Goal: Task Accomplishment & Management: Manage account settings

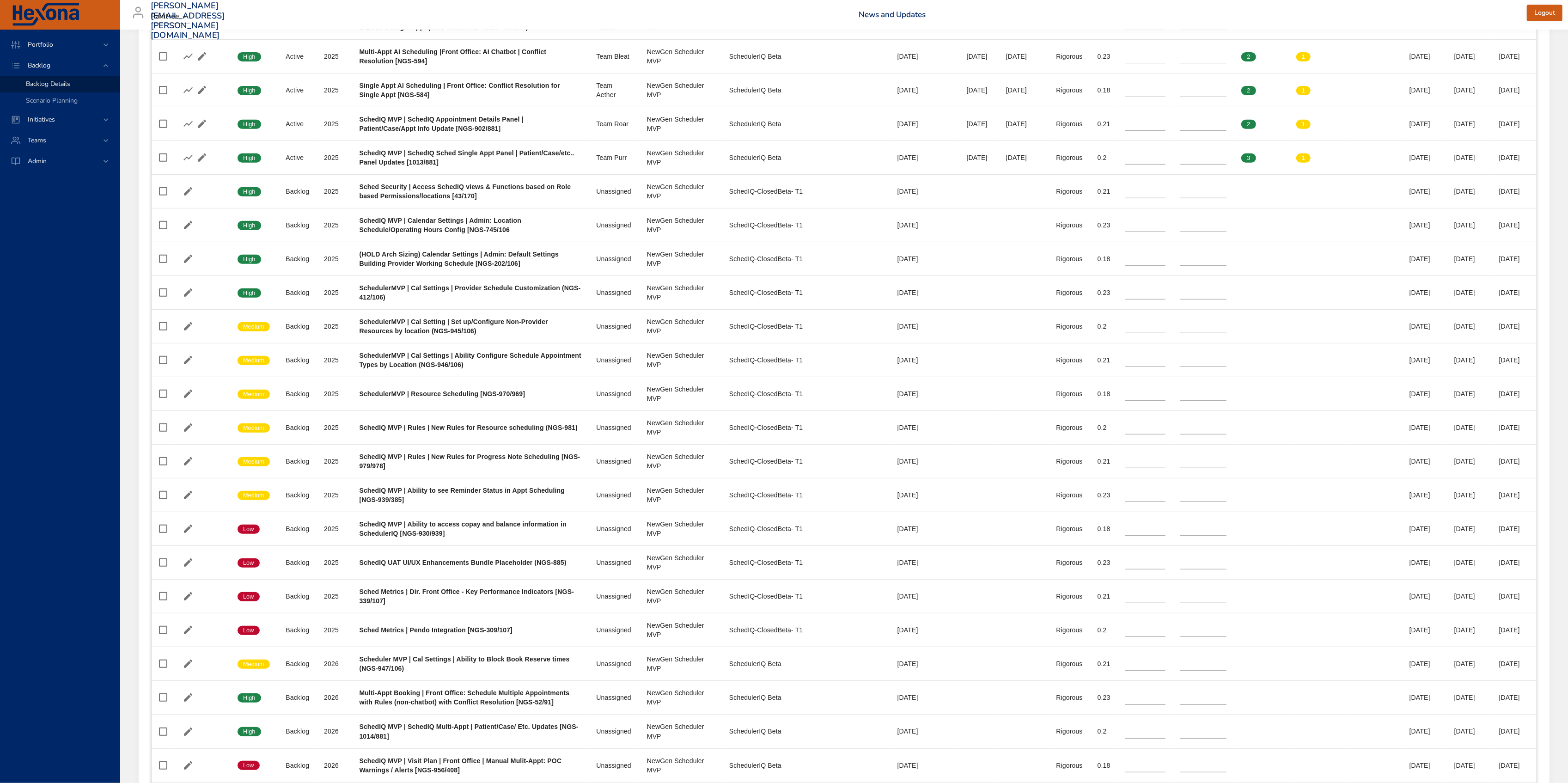
scroll to position [102, 0]
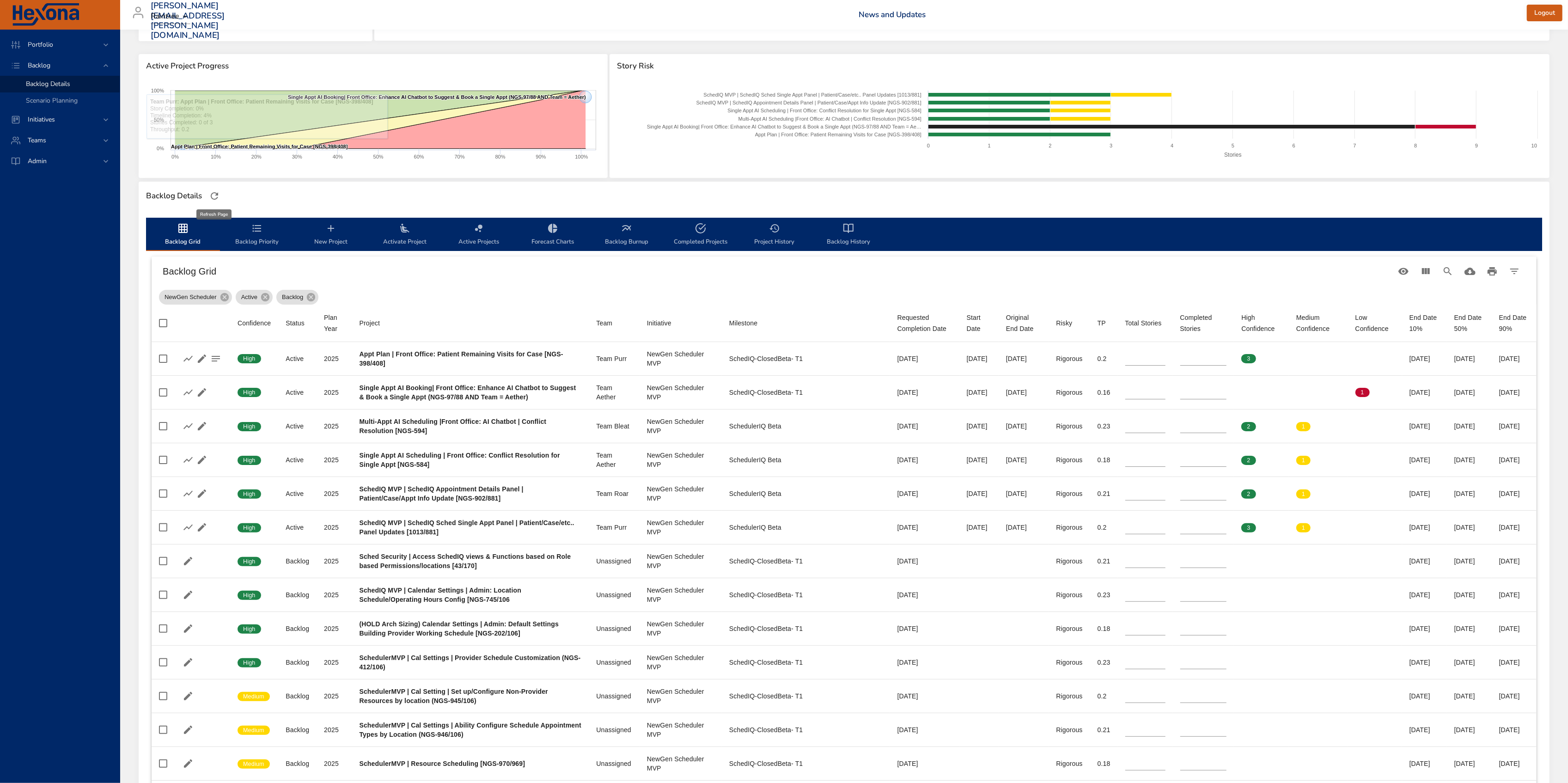
click at [217, 195] on icon "button" at bounding box center [214, 196] width 11 height 11
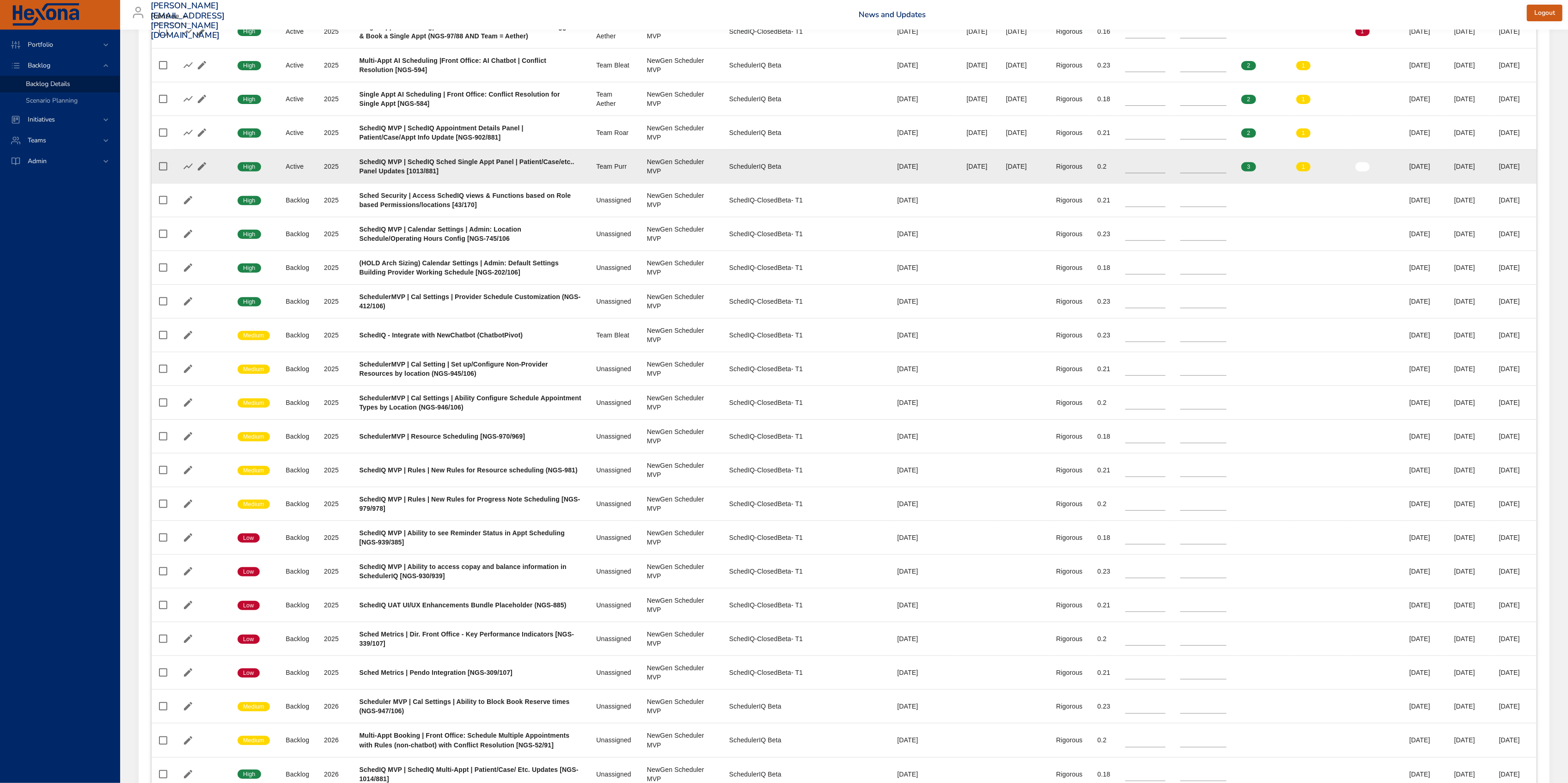
scroll to position [555, 0]
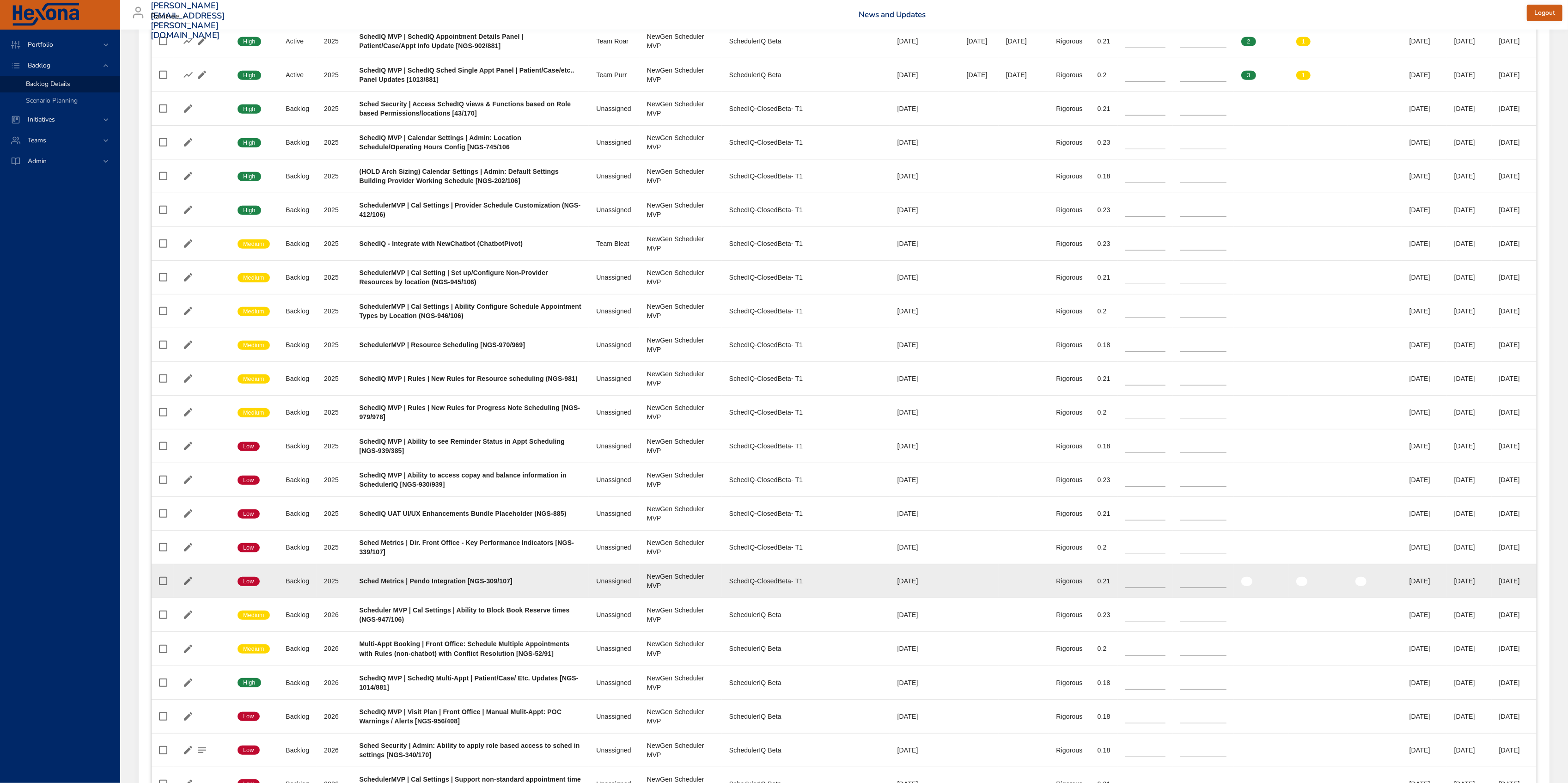
drag, startPoint x: 1442, startPoint y: 581, endPoint x: 1480, endPoint y: 579, distance: 38.1
click at [1480, 579] on td "End Date 50% [DATE]" at bounding box center [1469, 581] width 45 height 34
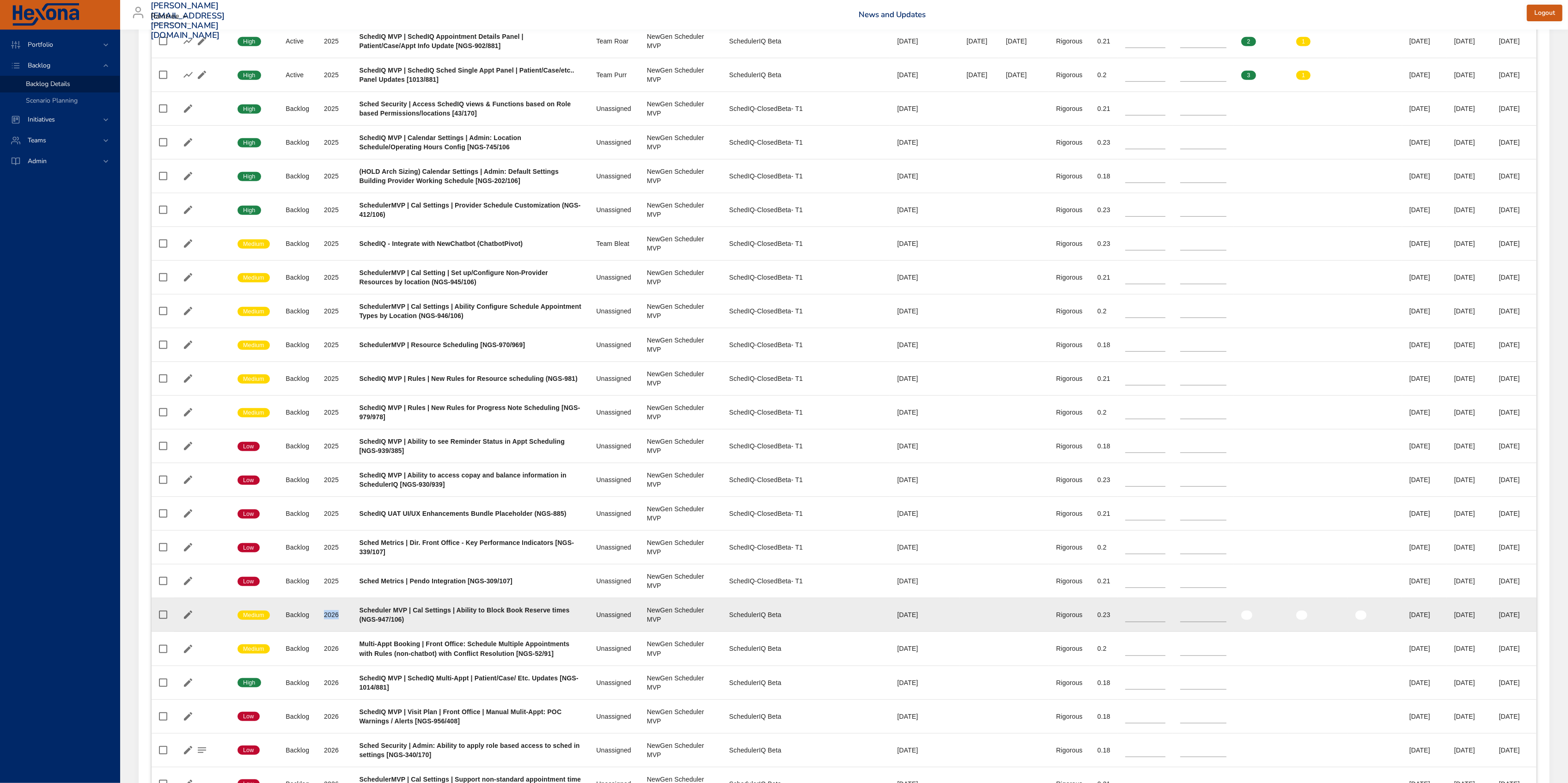
drag, startPoint x: 324, startPoint y: 618, endPoint x: 342, endPoint y: 620, distance: 18.1
click at [342, 620] on td "Plan Year [DATE]" at bounding box center [334, 615] width 35 height 34
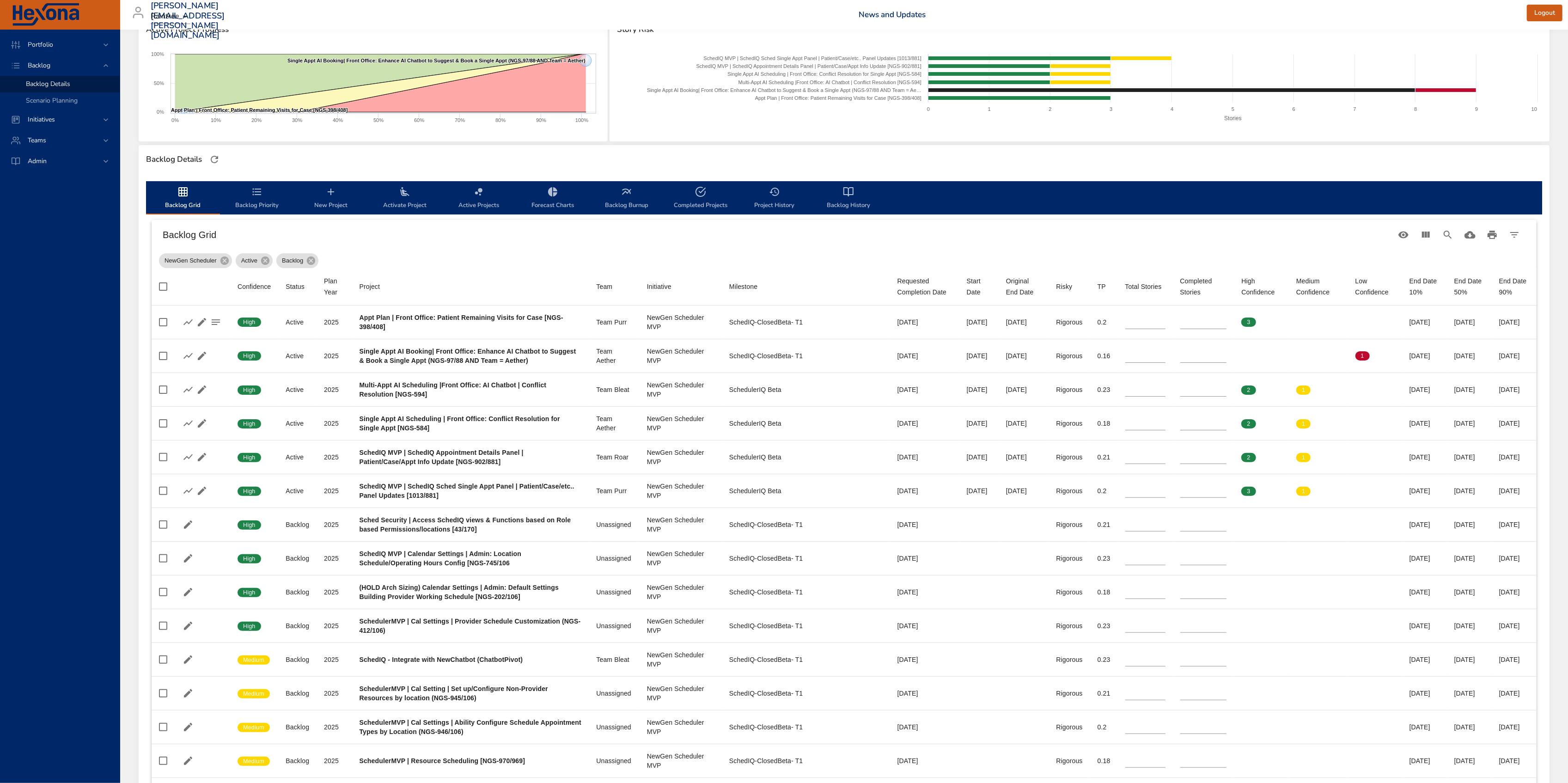
scroll to position [48, 0]
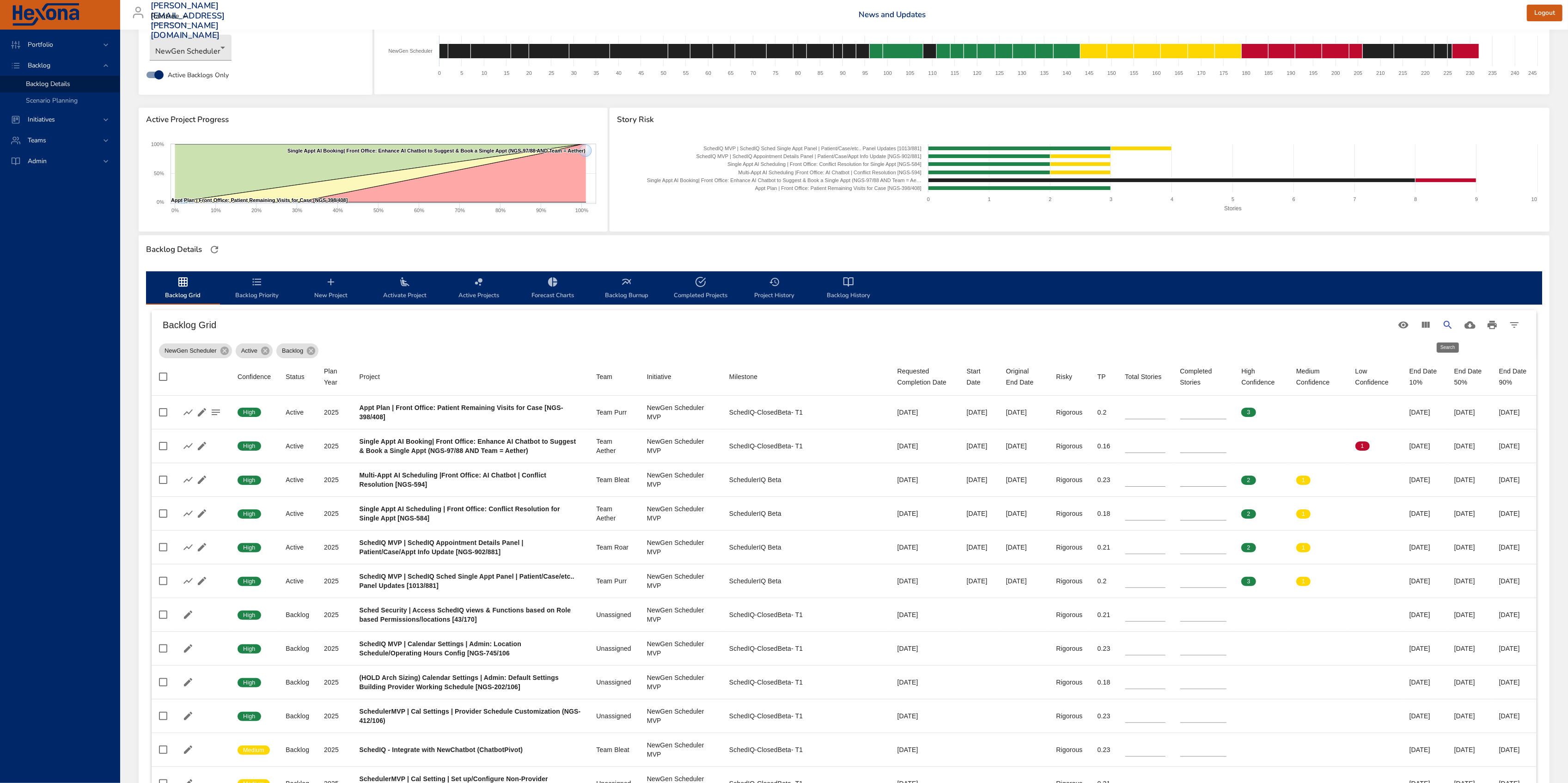
click at [1442, 328] on icon "Search" at bounding box center [1448, 325] width 11 height 11
type input "*"
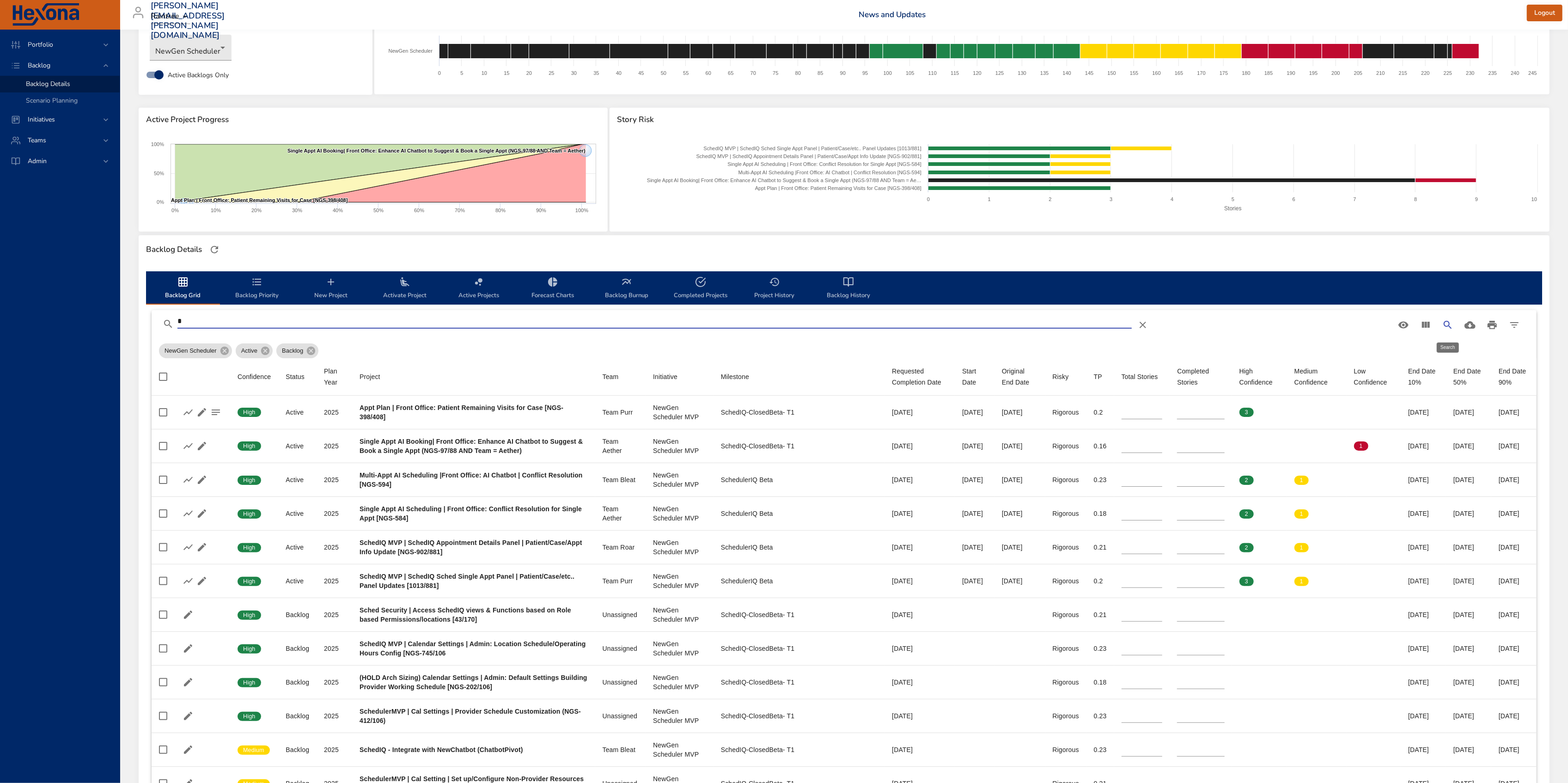
type input "*"
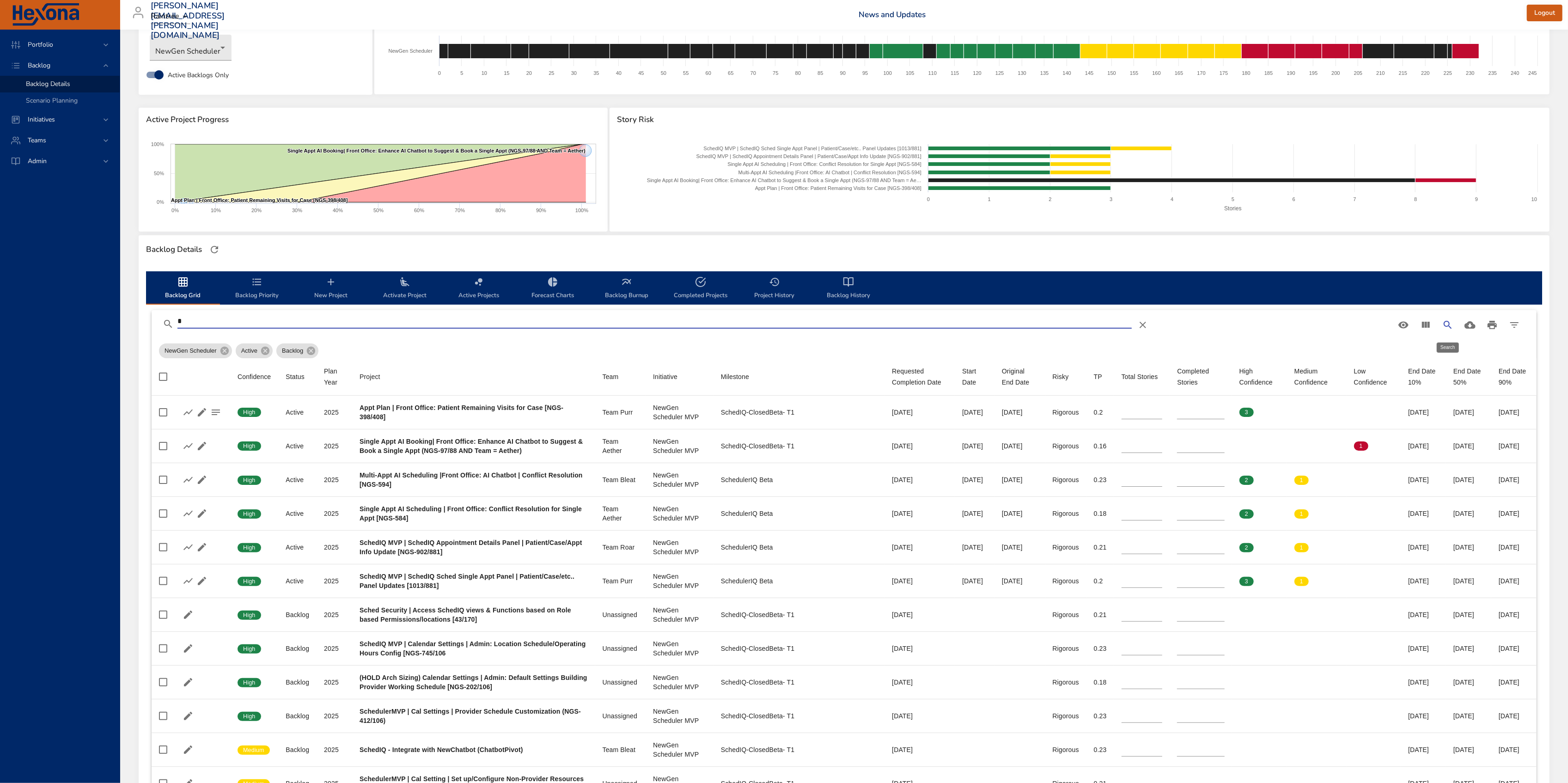
type input "*"
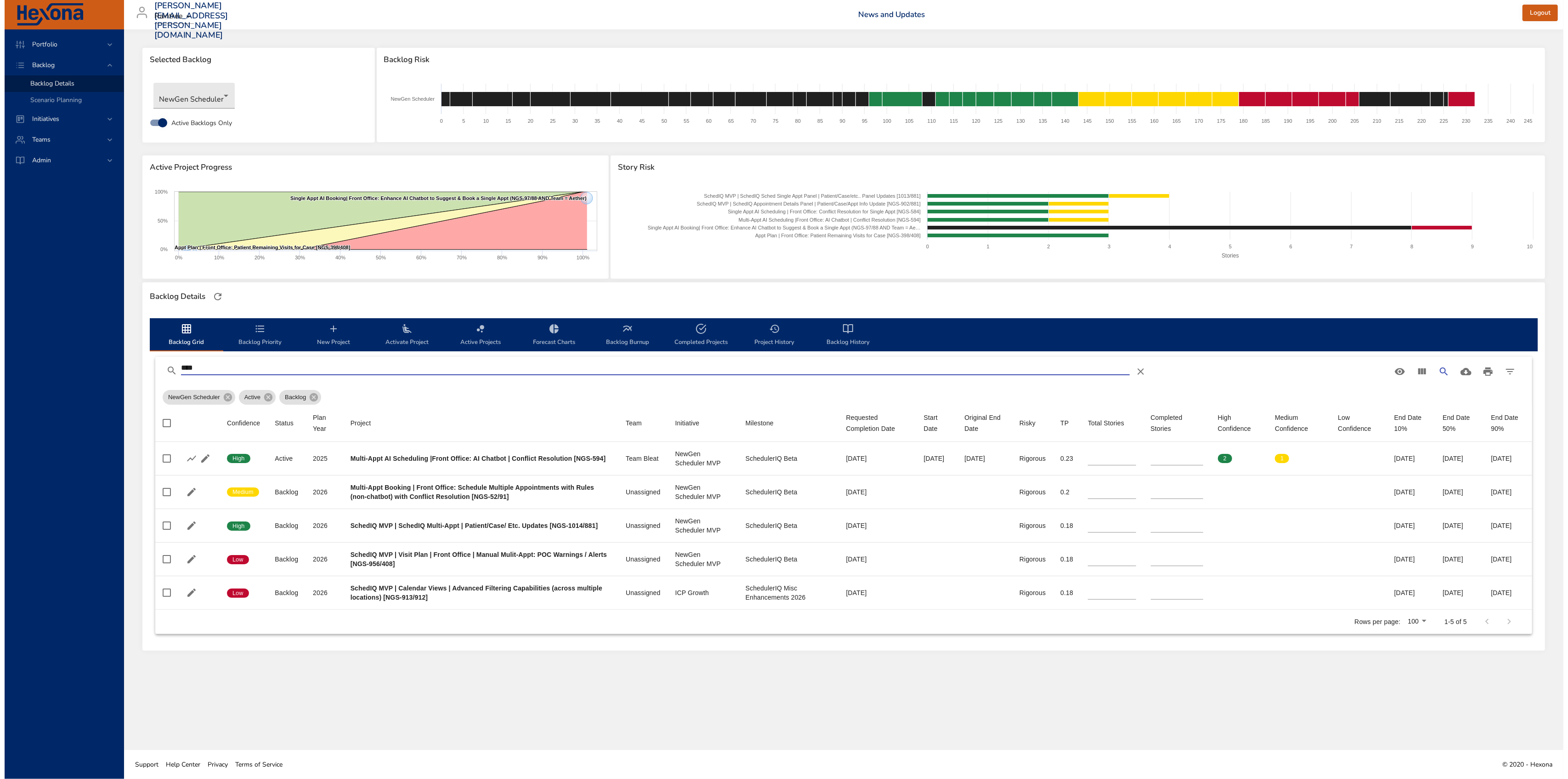
scroll to position [0, 0]
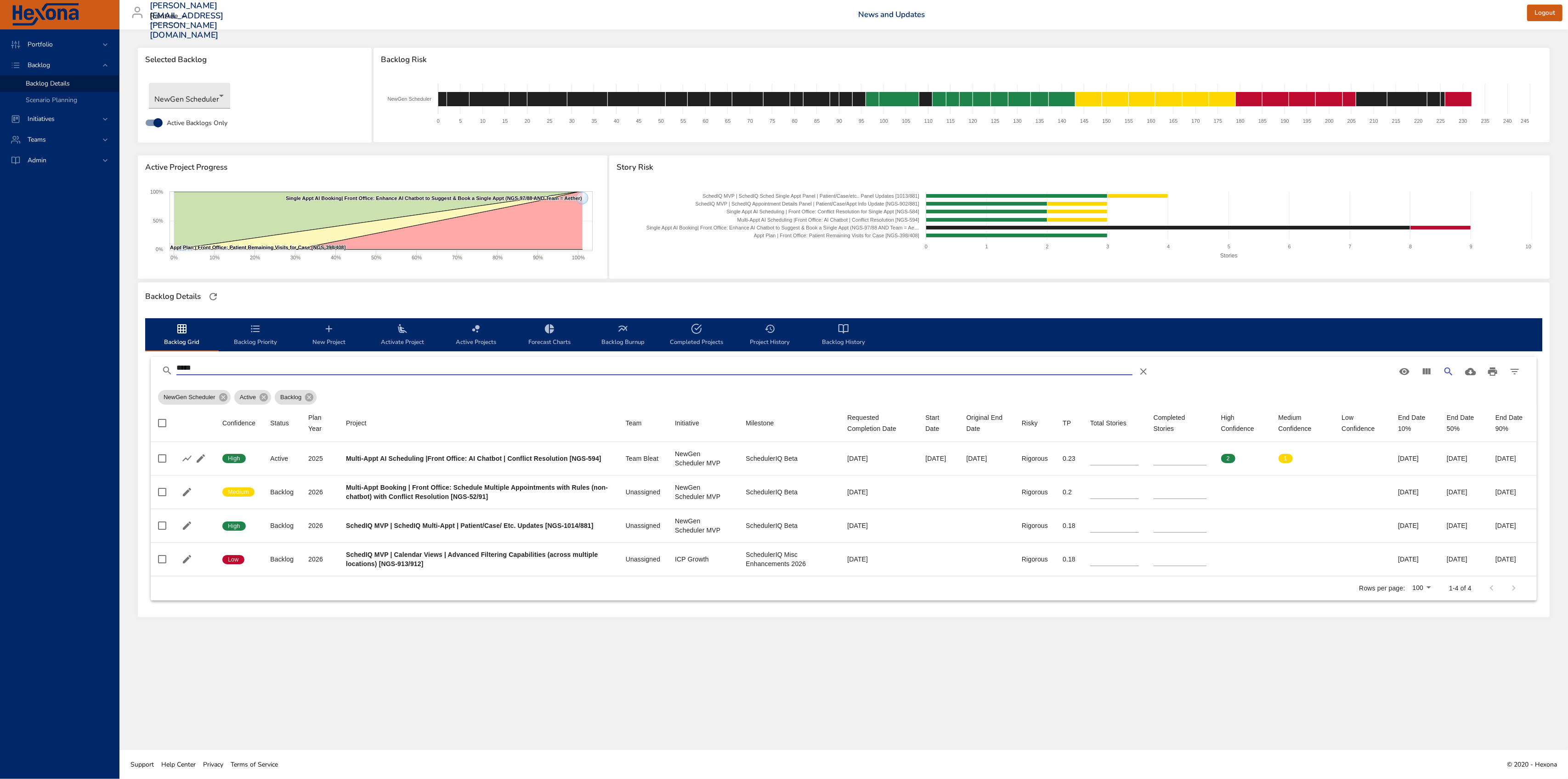
type input "*****"
click at [108, 44] on icon at bounding box center [105, 44] width 9 height 9
click at [40, 78] on span "Backlog Dashboard" at bounding box center [53, 79] width 55 height 9
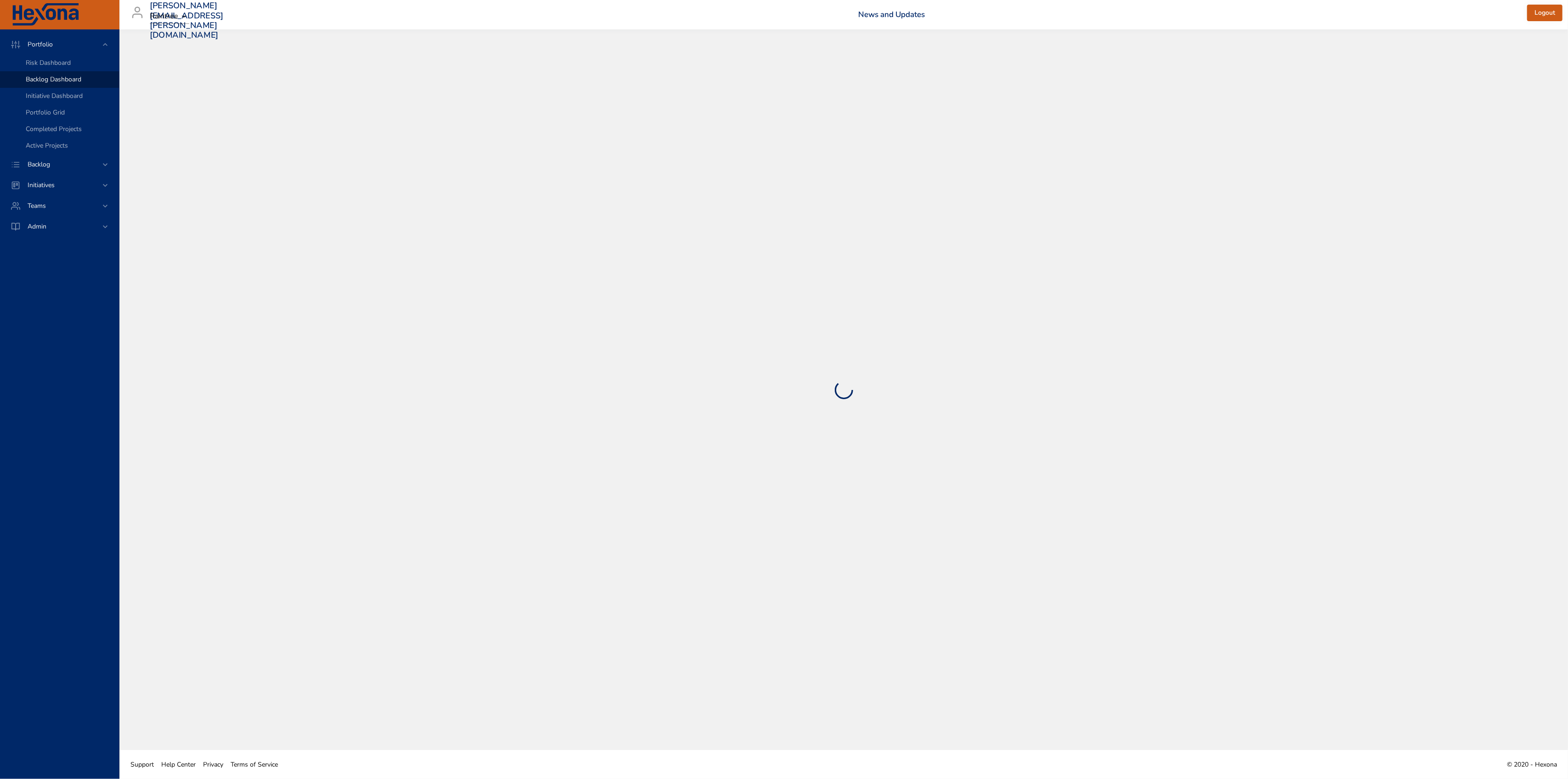
select select "***"
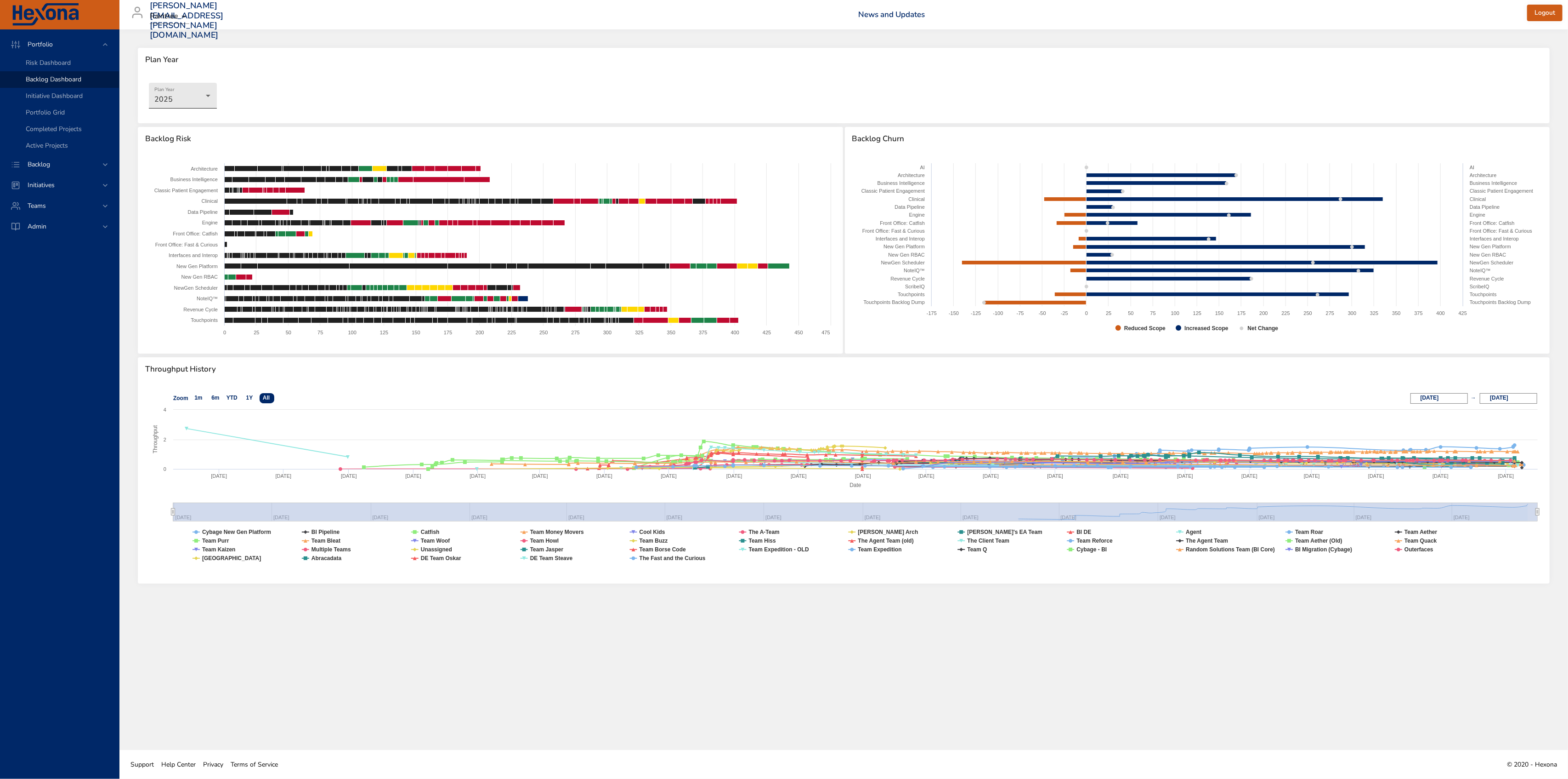
click at [194, 96] on body "Portfolio Risk Dashboard Backlog Dashboard Initiative Dashboard Portfolio Grid …" at bounding box center [784, 389] width 1568 height 779
click at [181, 158] on li "2026" at bounding box center [183, 155] width 68 height 15
select select "***"
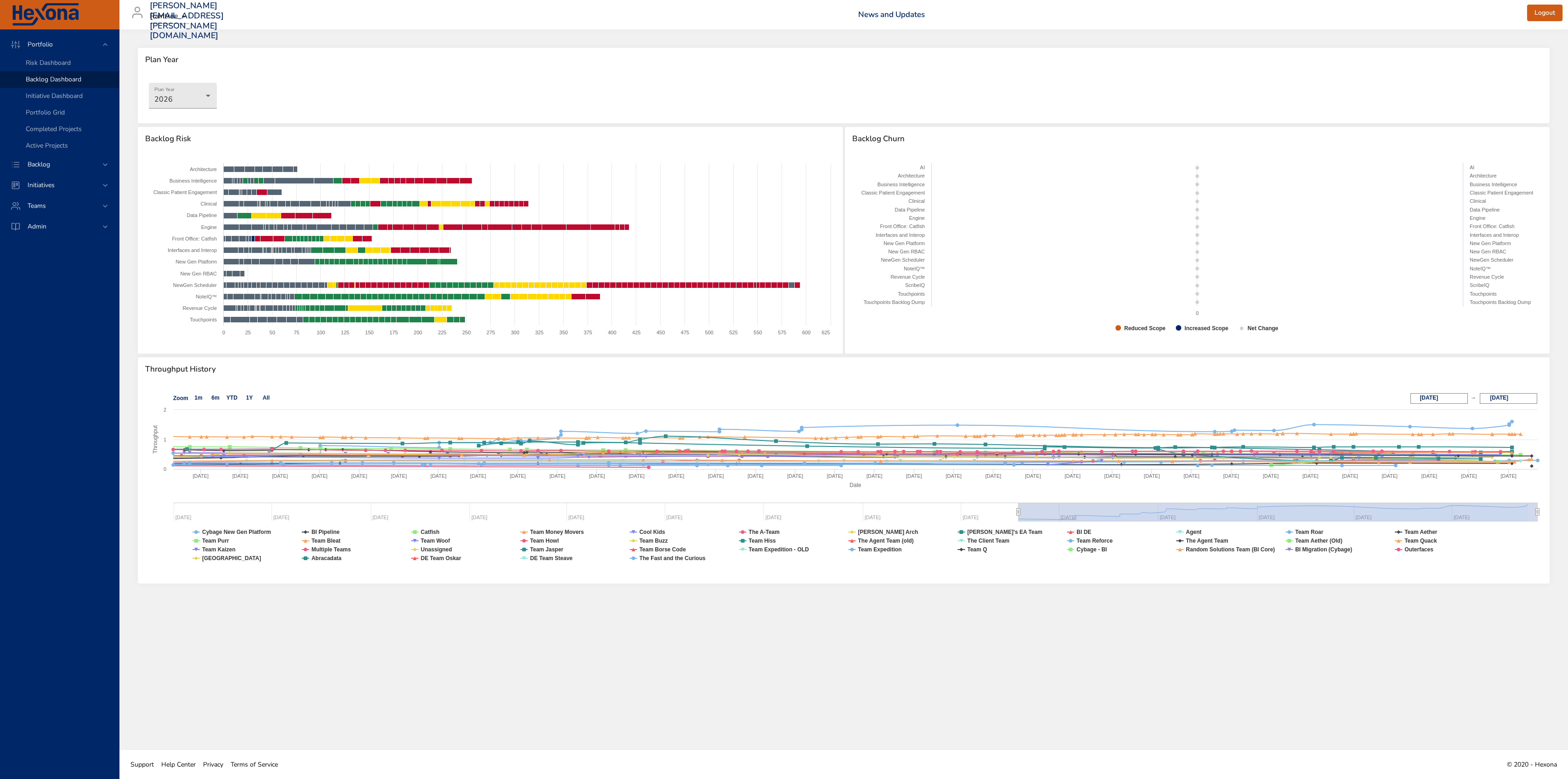
select select "***"
click at [109, 160] on icon at bounding box center [105, 164] width 9 height 9
click at [61, 83] on span "Backlog Details" at bounding box center [47, 83] width 44 height 9
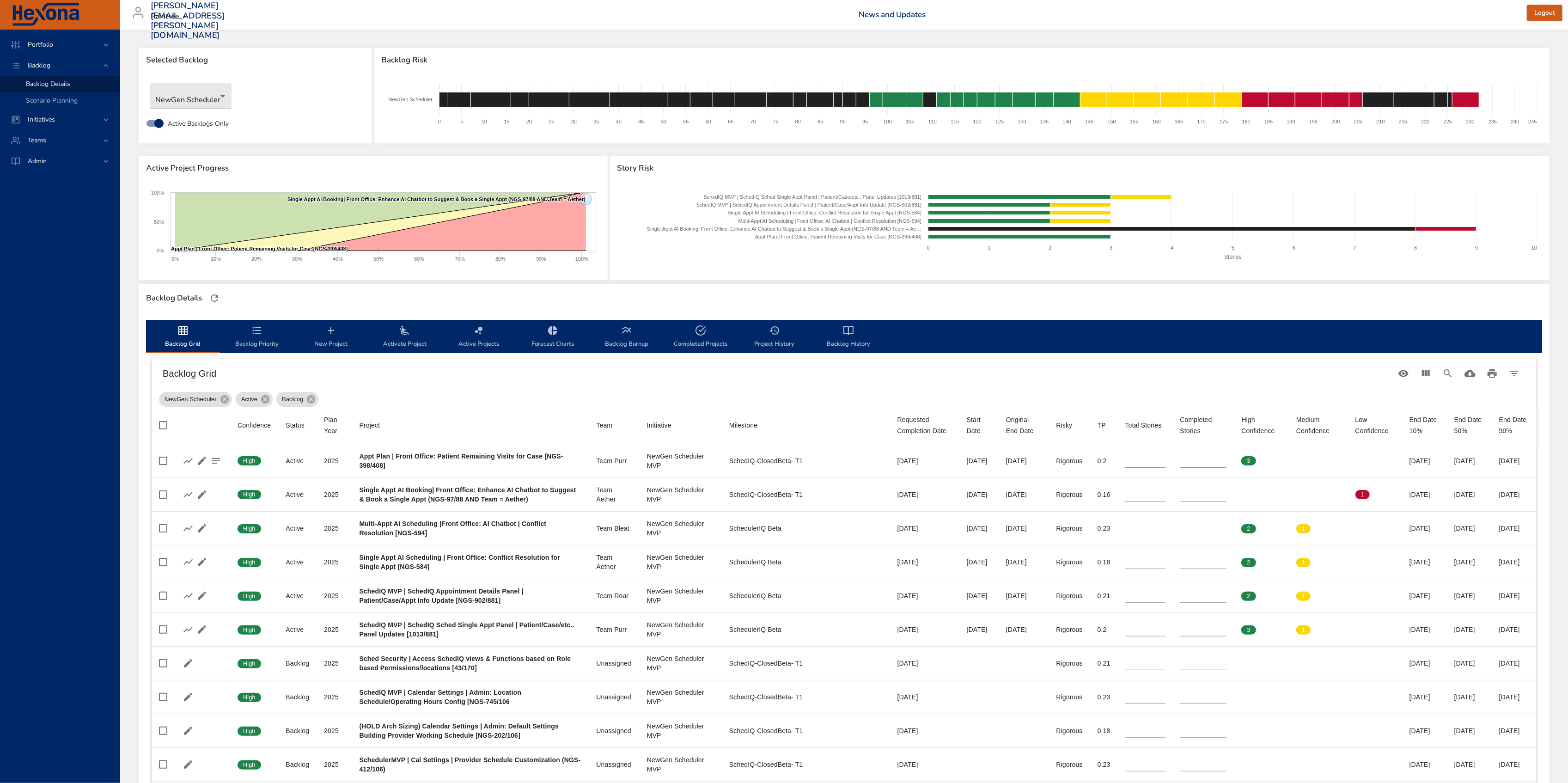
click at [189, 72] on div "NewGen Scheduler Active Backlogs Only" at bounding box center [255, 108] width 234 height 71
click at [183, 95] on body "Portfolio Backlog Backlog Details Scenario Planning Initiatives Teams Admin all…" at bounding box center [784, 391] width 1568 height 783
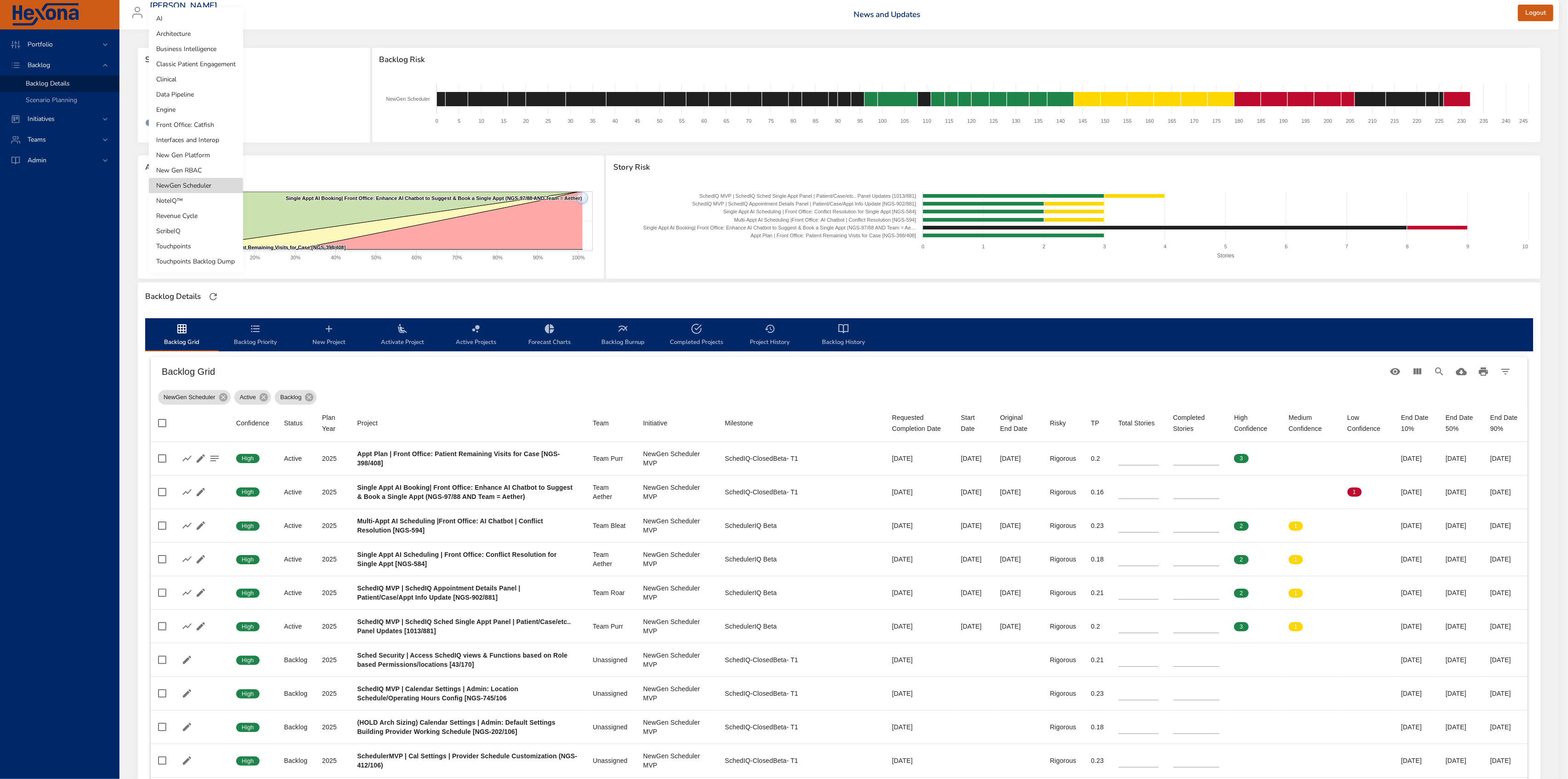
click at [192, 170] on li "New Gen RBAC" at bounding box center [196, 170] width 94 height 15
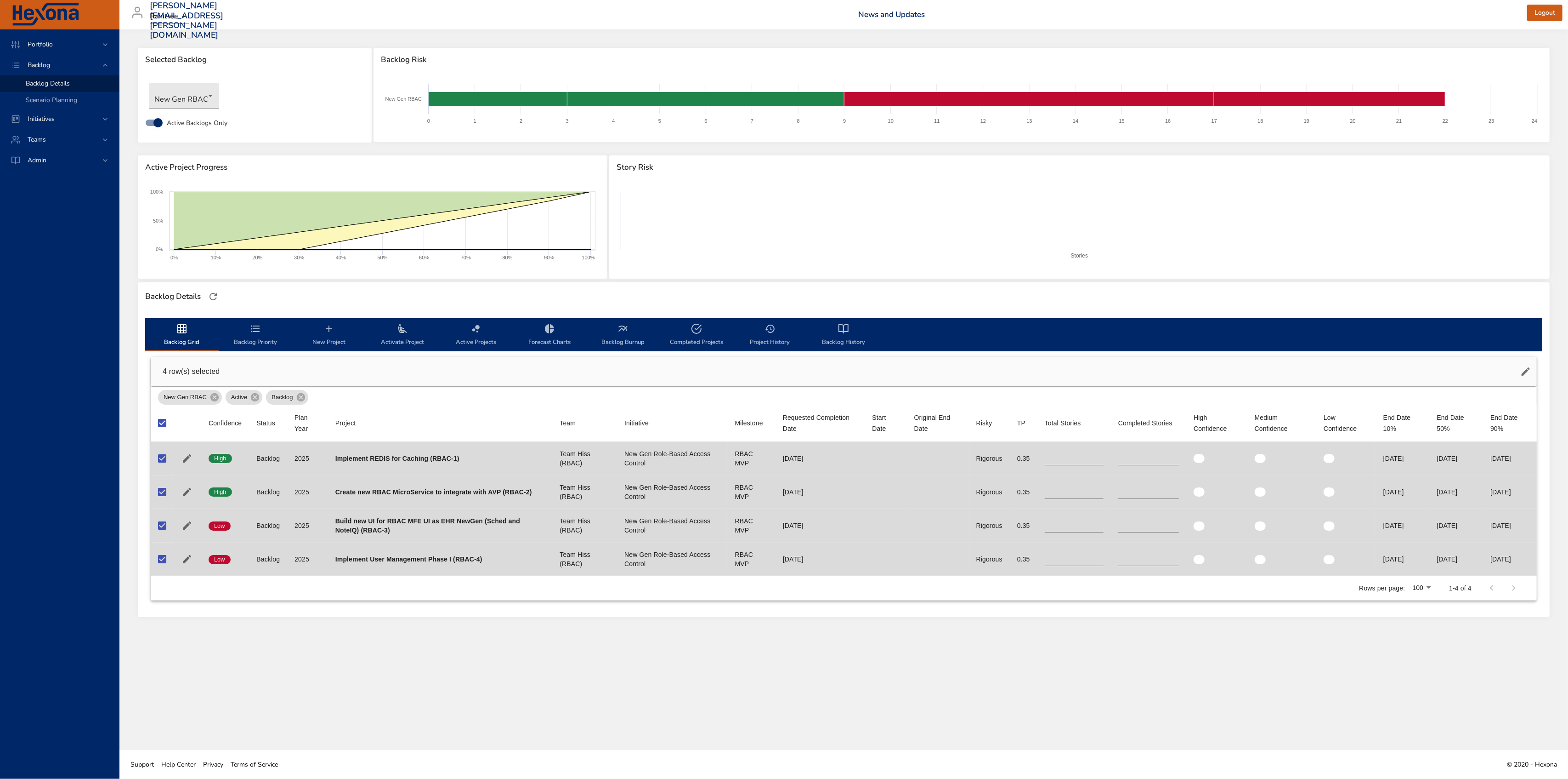
click at [988, 258] on rect at bounding box center [1079, 227] width 926 height 80
click at [1525, 377] on button "button" at bounding box center [1525, 372] width 22 height 22
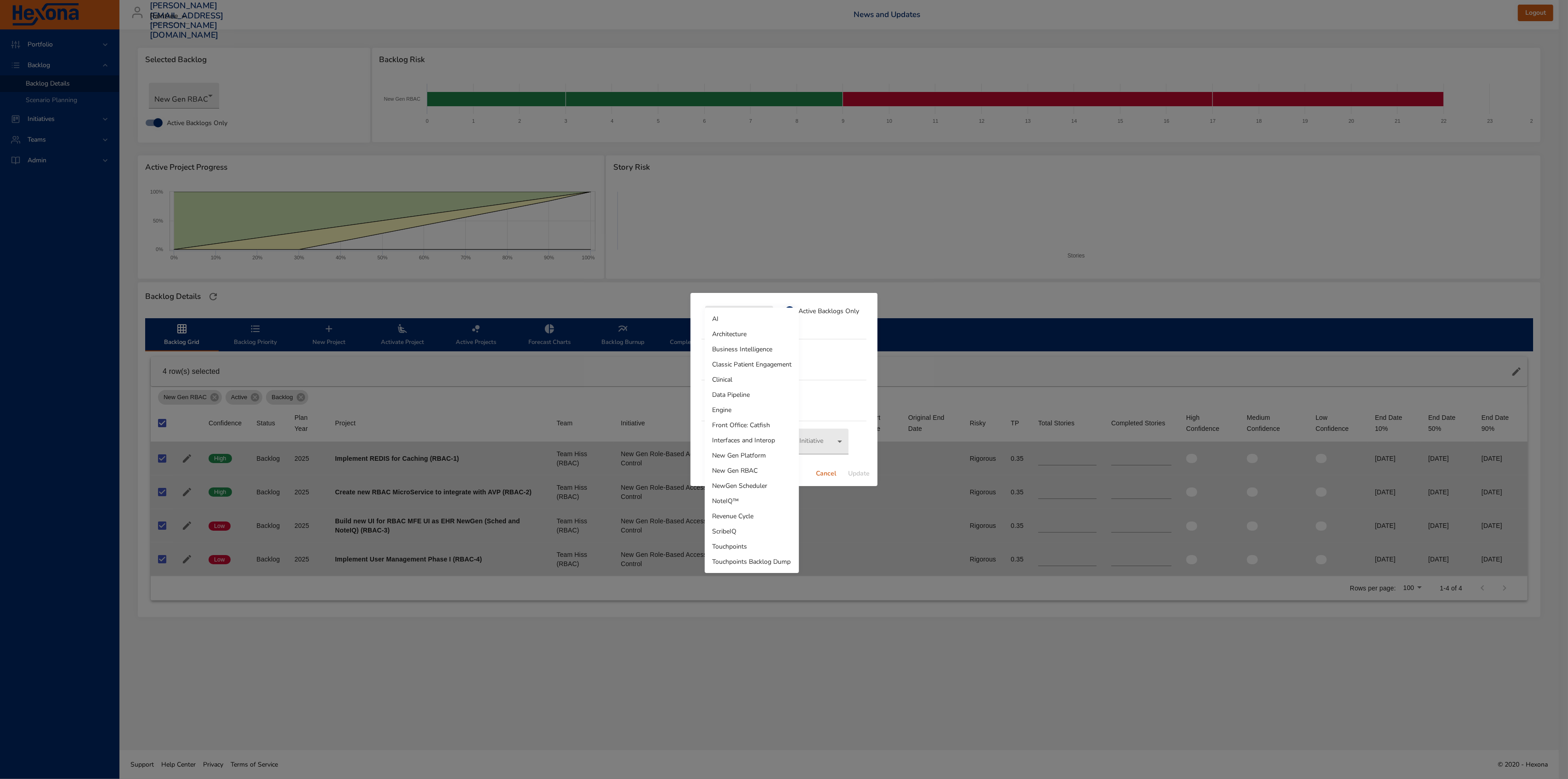
click at [743, 320] on body "Portfolio Backlog Backlog Details Scenario Planning Initiatives Teams Admin all…" at bounding box center [784, 389] width 1568 height 779
click at [735, 502] on li "NoteIQ™" at bounding box center [752, 501] width 94 height 15
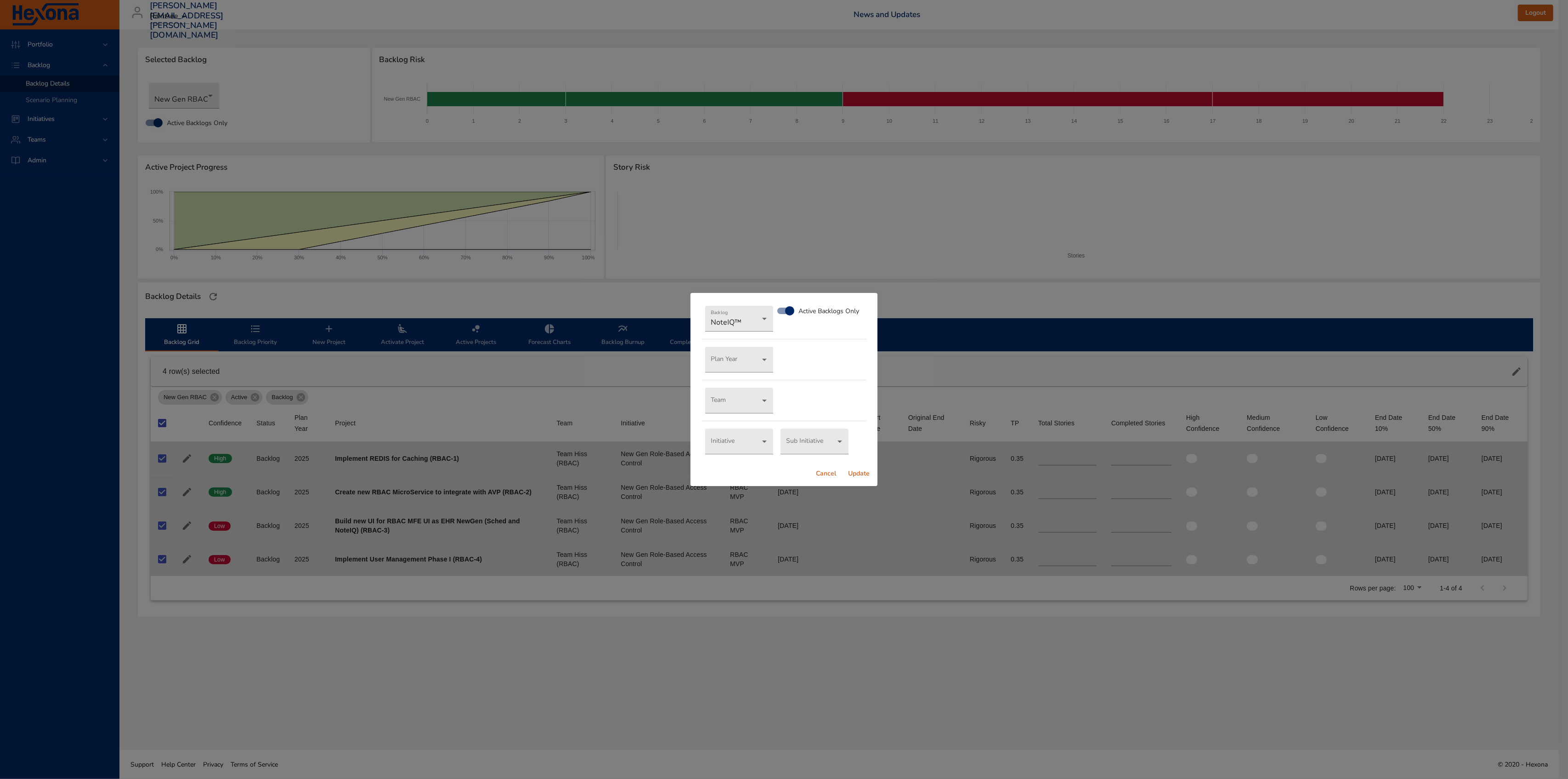
drag, startPoint x: 861, startPoint y: 471, endPoint x: 870, endPoint y: 582, distance: 111.4
click at [861, 471] on span "Update" at bounding box center [859, 473] width 22 height 12
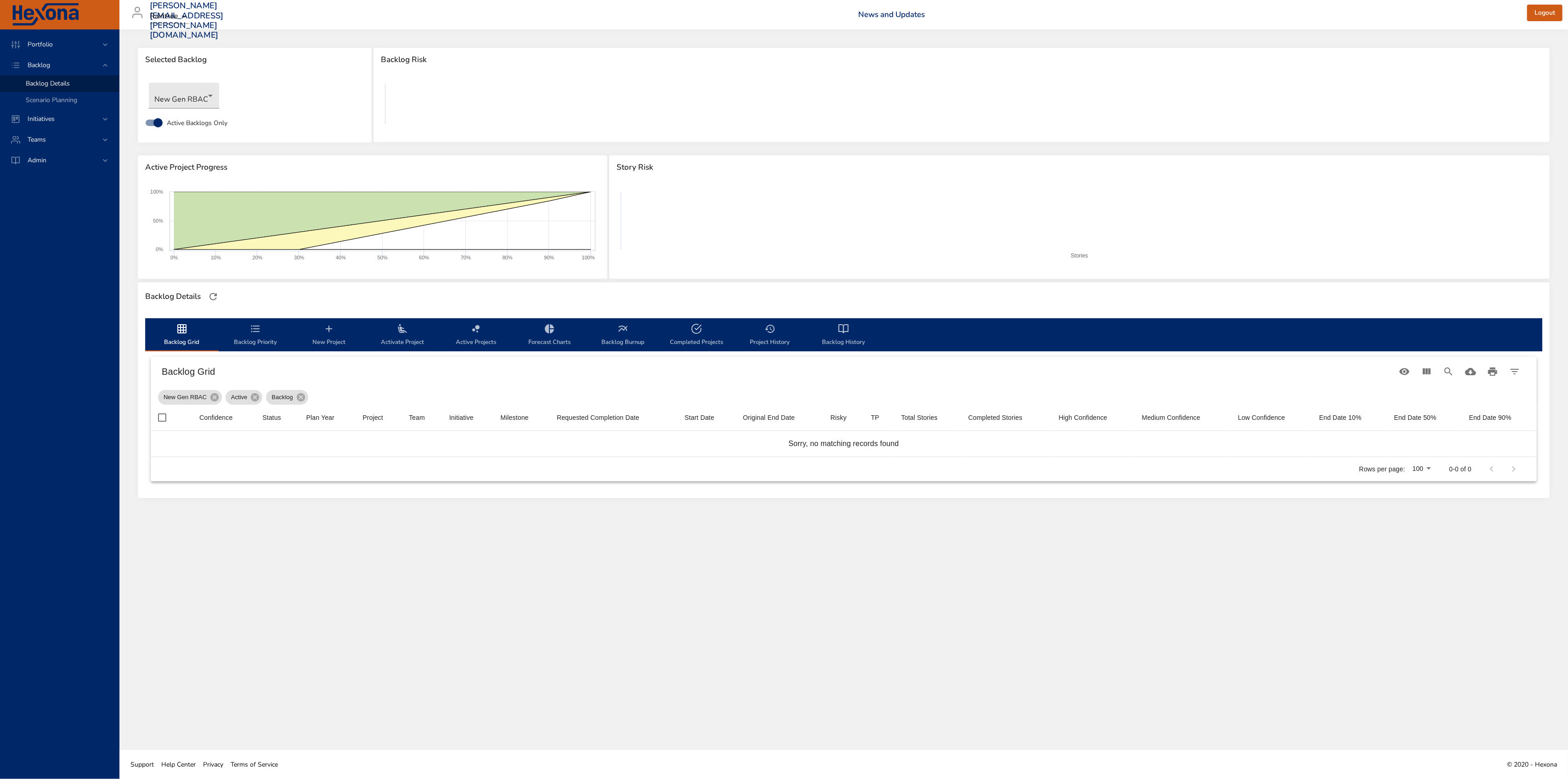
click at [882, 587] on div "Selected Backlog New Gen RBAC Active Backlogs Only Backlog Risk Created with Hi…" at bounding box center [844, 389] width 1449 height 721
click at [47, 153] on div "Admin" at bounding box center [59, 160] width 119 height 21
click at [55, 158] on span "Backlog Management" at bounding box center [56, 162] width 61 height 9
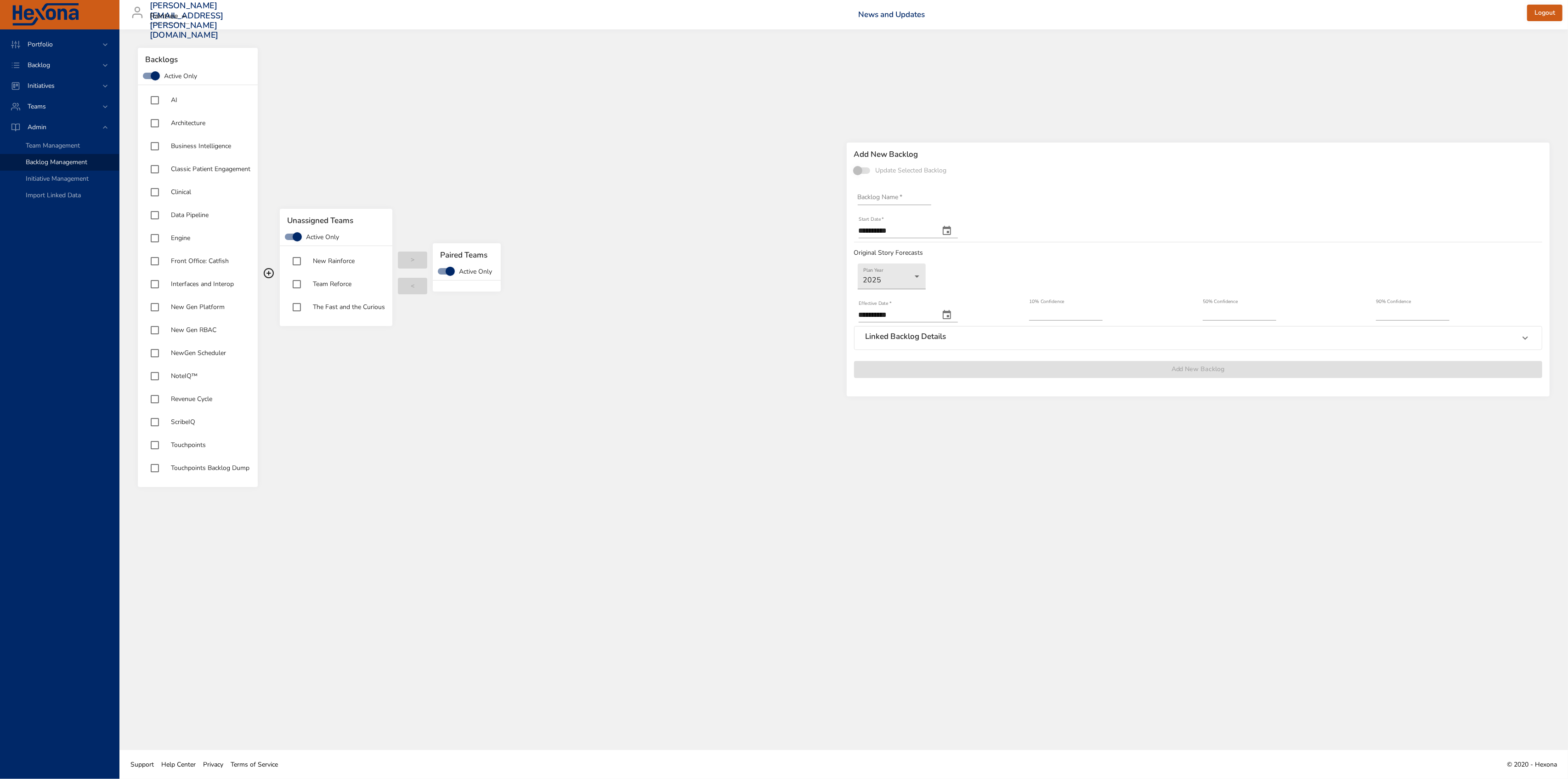
click at [196, 329] on span "New Gen RBAC" at bounding box center [194, 330] width 46 height 9
type input "**********"
type input "****"
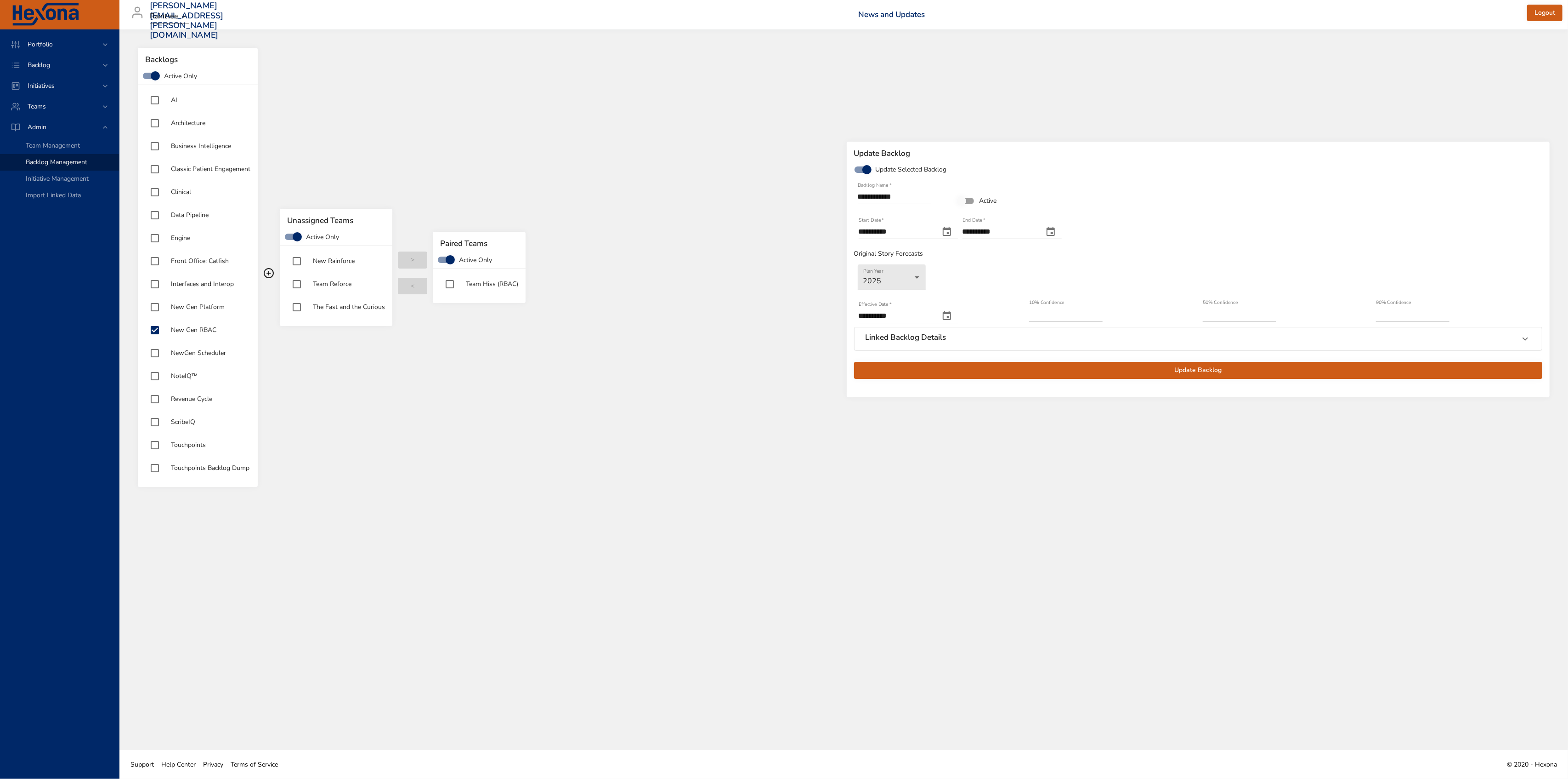
click at [1166, 370] on span "Update Backlog" at bounding box center [1198, 370] width 674 height 12
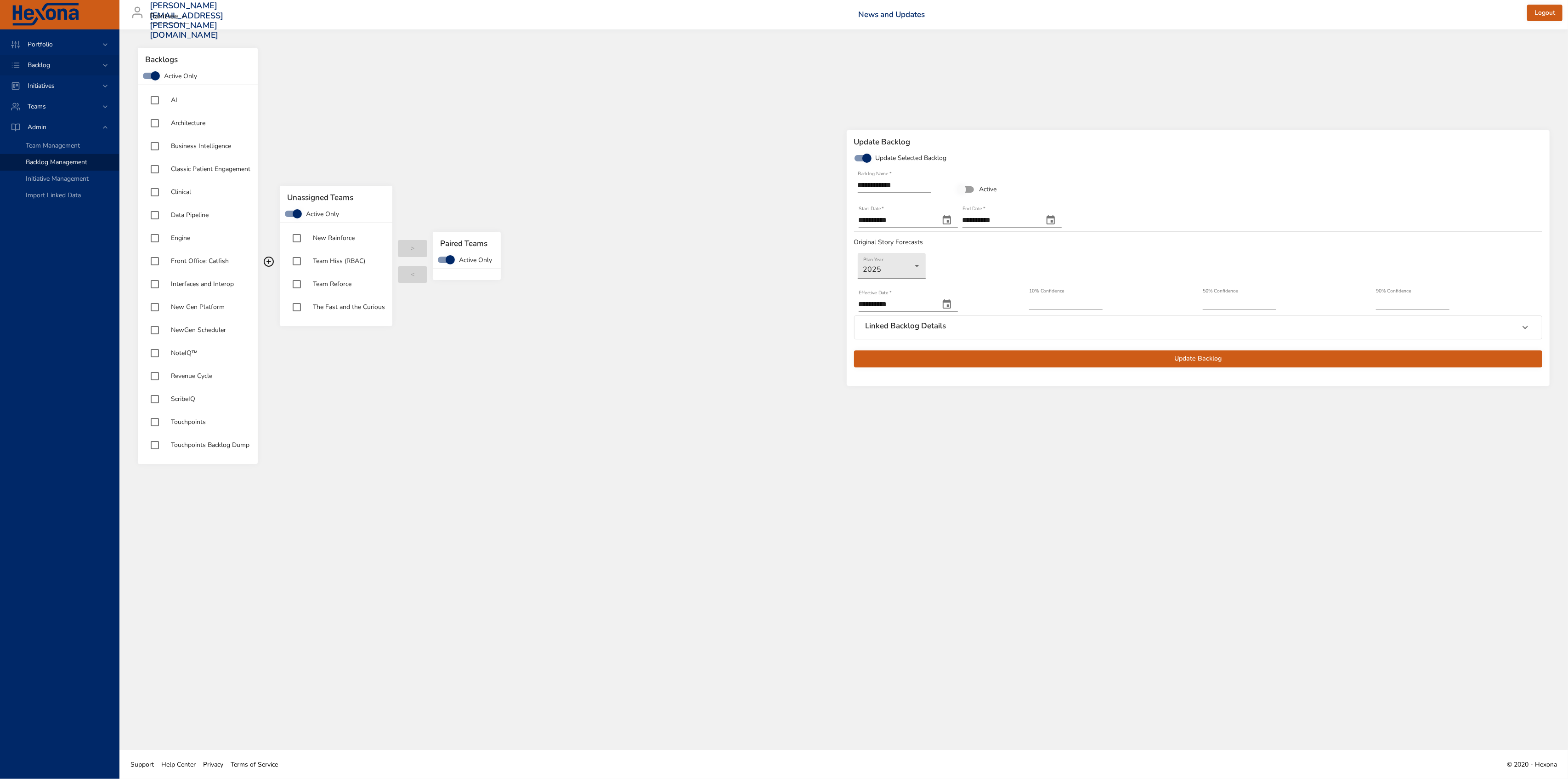
click at [46, 66] on span "Backlog" at bounding box center [38, 65] width 37 height 9
click at [50, 83] on span "Backlog Details" at bounding box center [47, 83] width 44 height 9
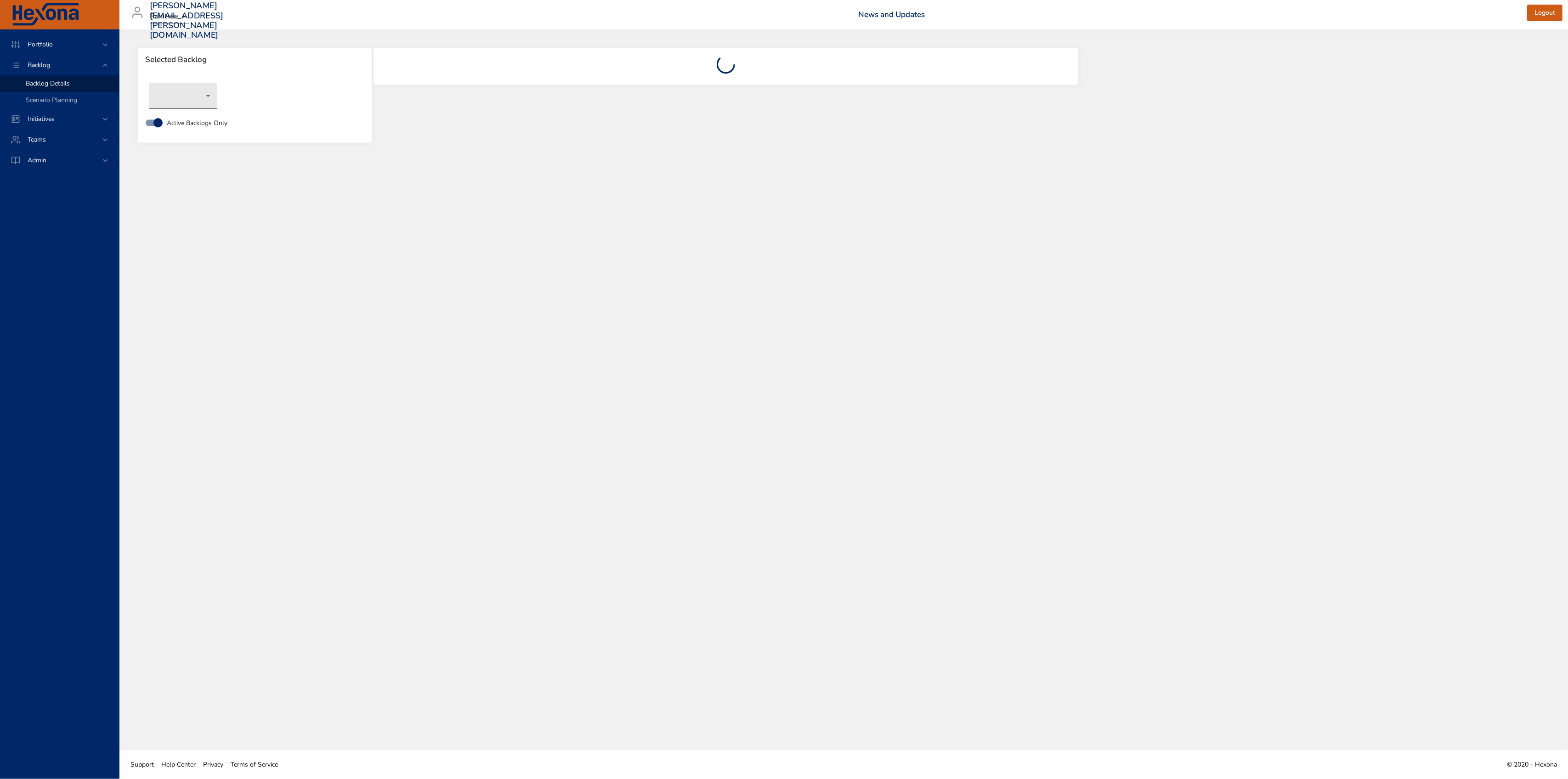
click at [207, 96] on body "Portfolio Backlog Backlog Details Scenario Planning Initiatives Teams Admin all…" at bounding box center [784, 389] width 1568 height 779
click at [186, 258] on li "NoteIQ™" at bounding box center [196, 263] width 94 height 15
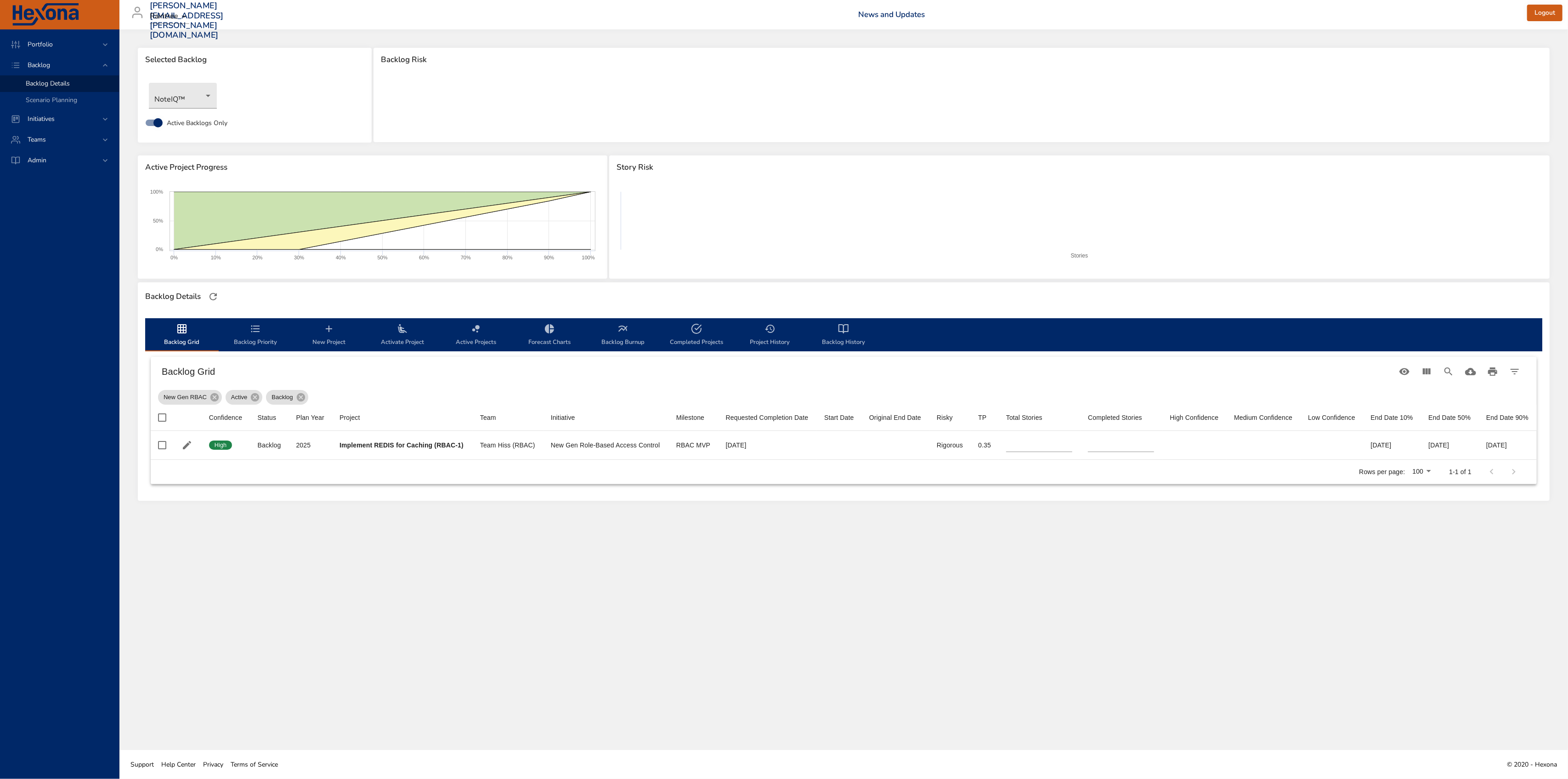
type input "*"
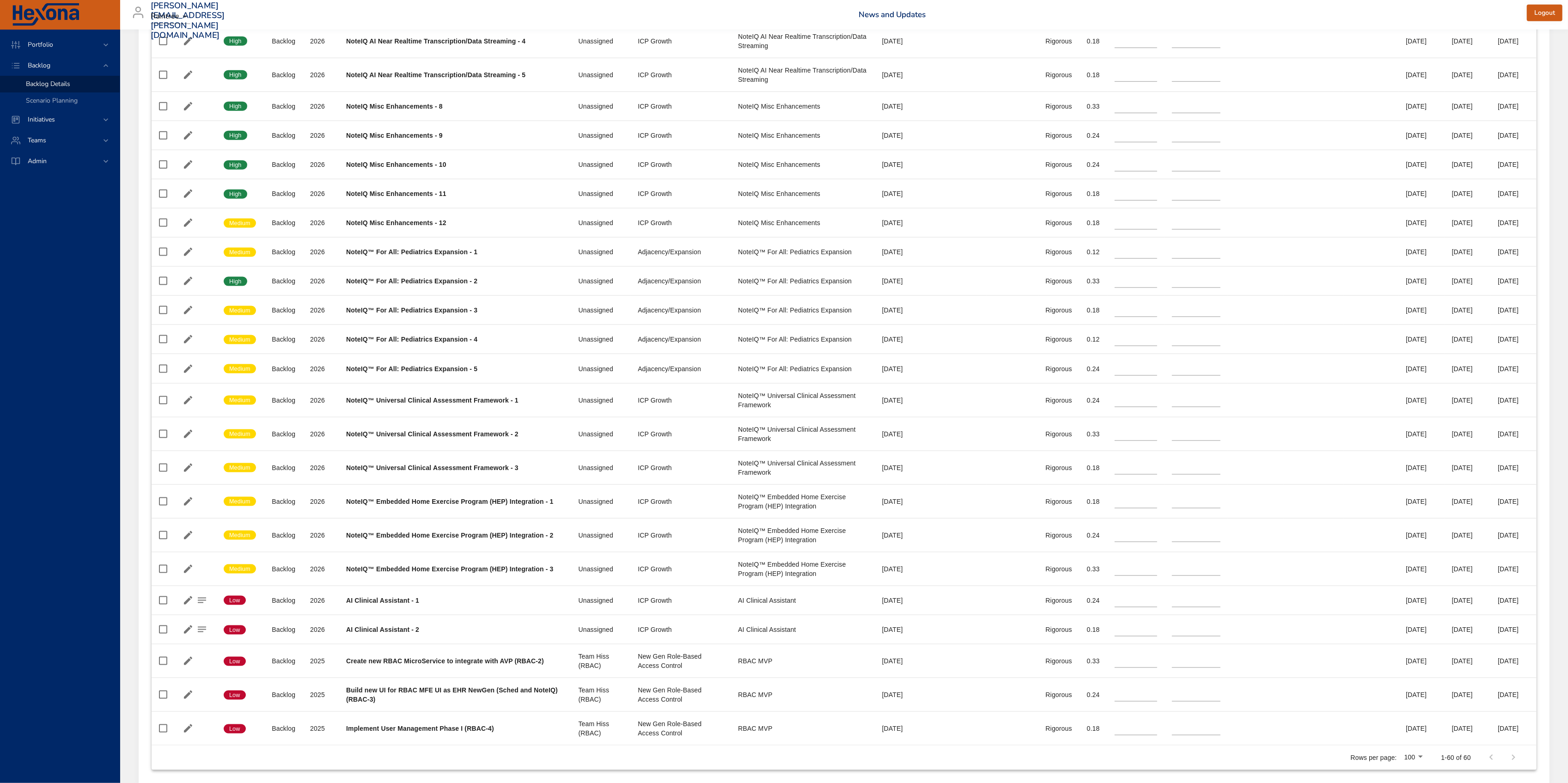
scroll to position [1614, 0]
